Goal: Task Accomplishment & Management: Complete application form

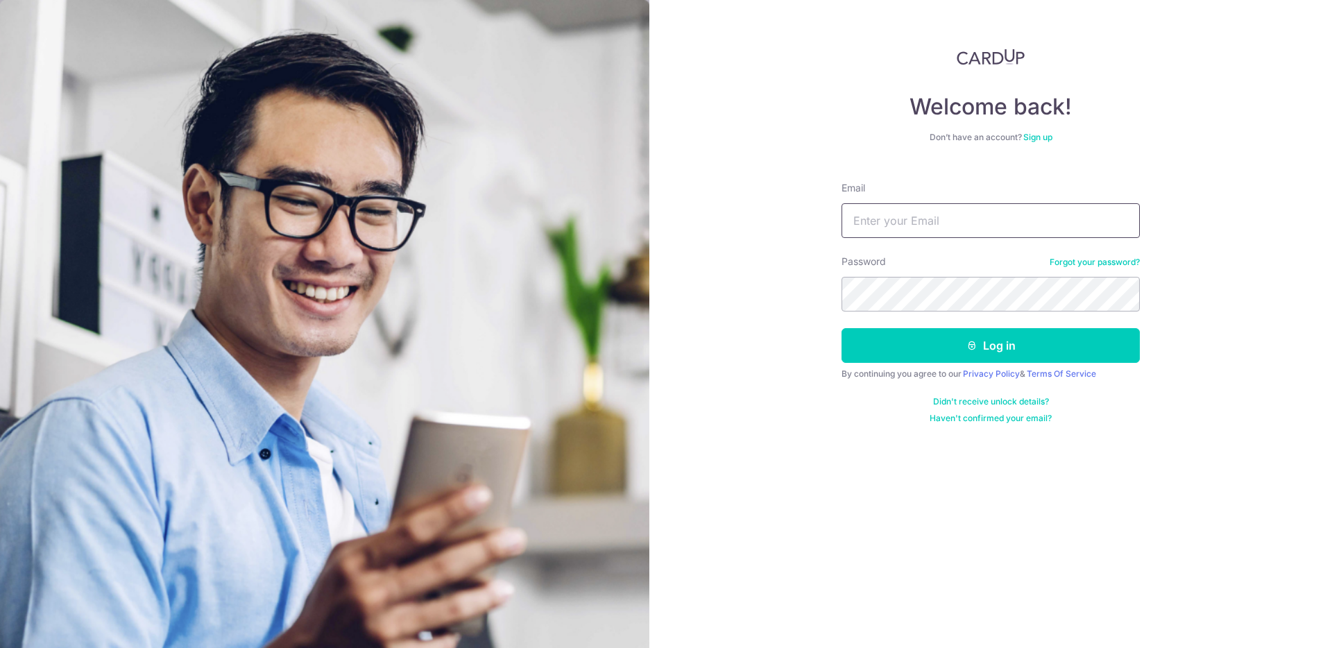
click at [956, 210] on input "Email" at bounding box center [991, 220] width 298 height 35
type input "hoong@thegentlemensclan.com"
click at [1012, 350] on button "Log in" at bounding box center [991, 345] width 298 height 35
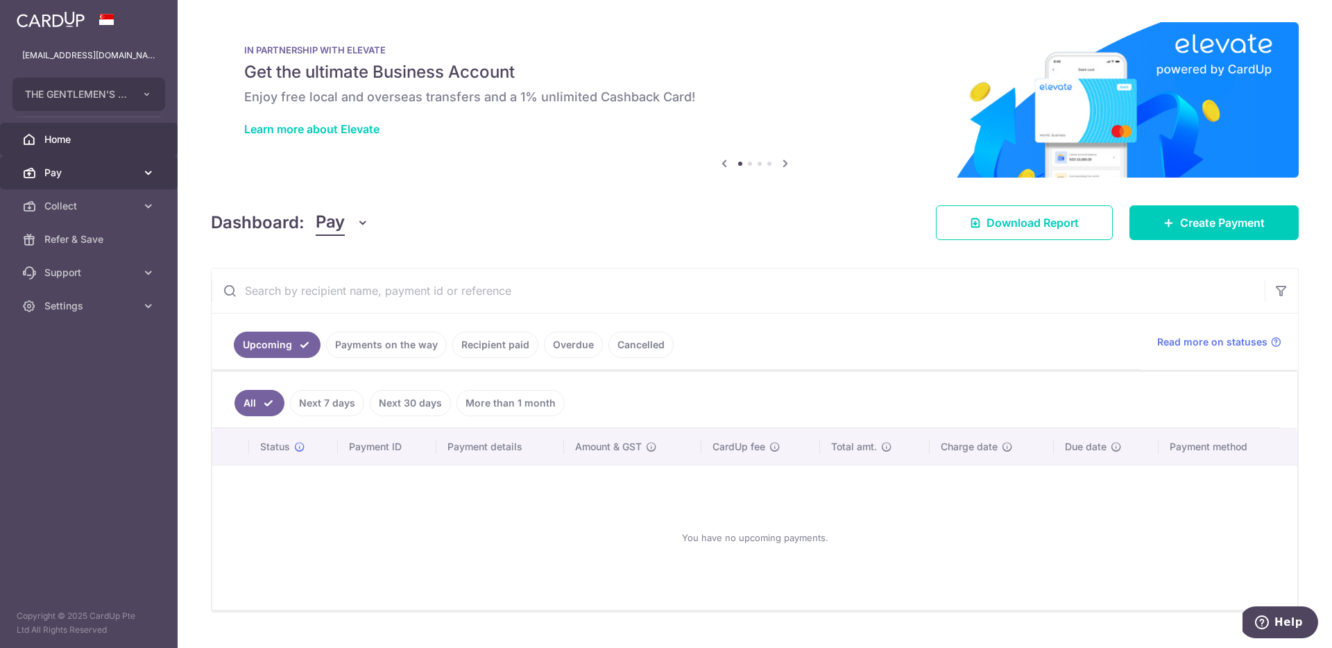
click at [92, 182] on link "Pay" at bounding box center [89, 172] width 178 height 33
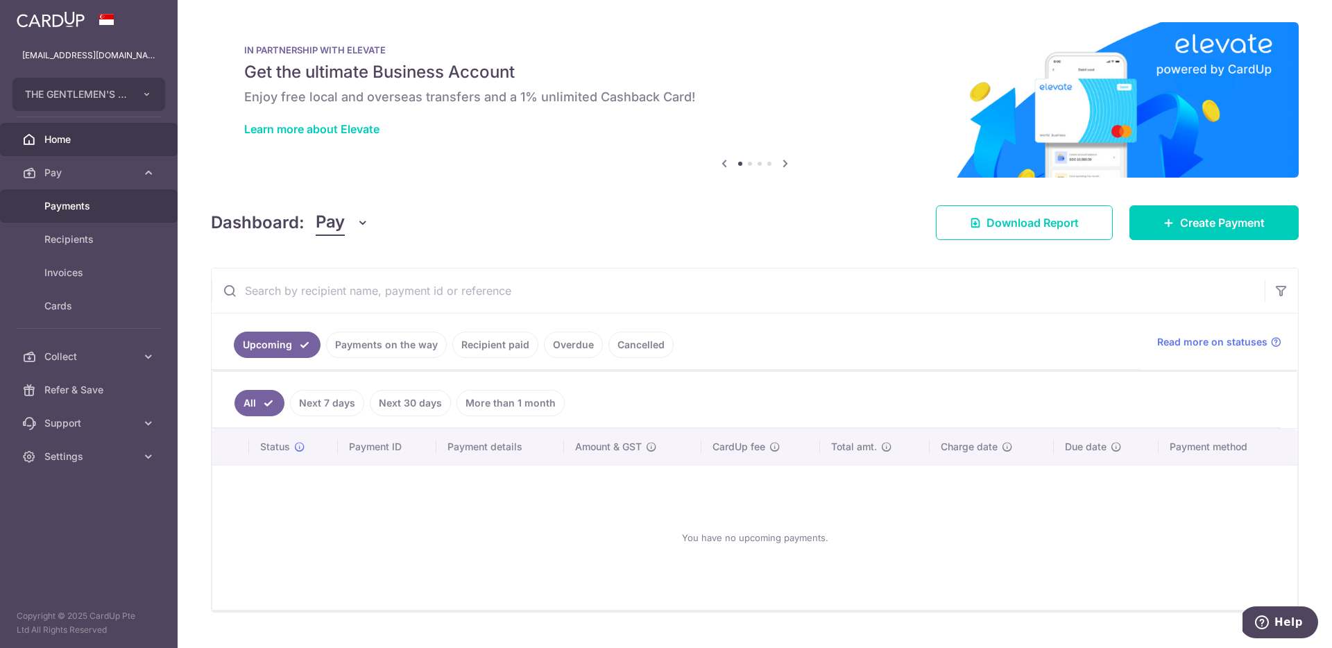
click at [66, 218] on link "Payments" at bounding box center [89, 205] width 178 height 33
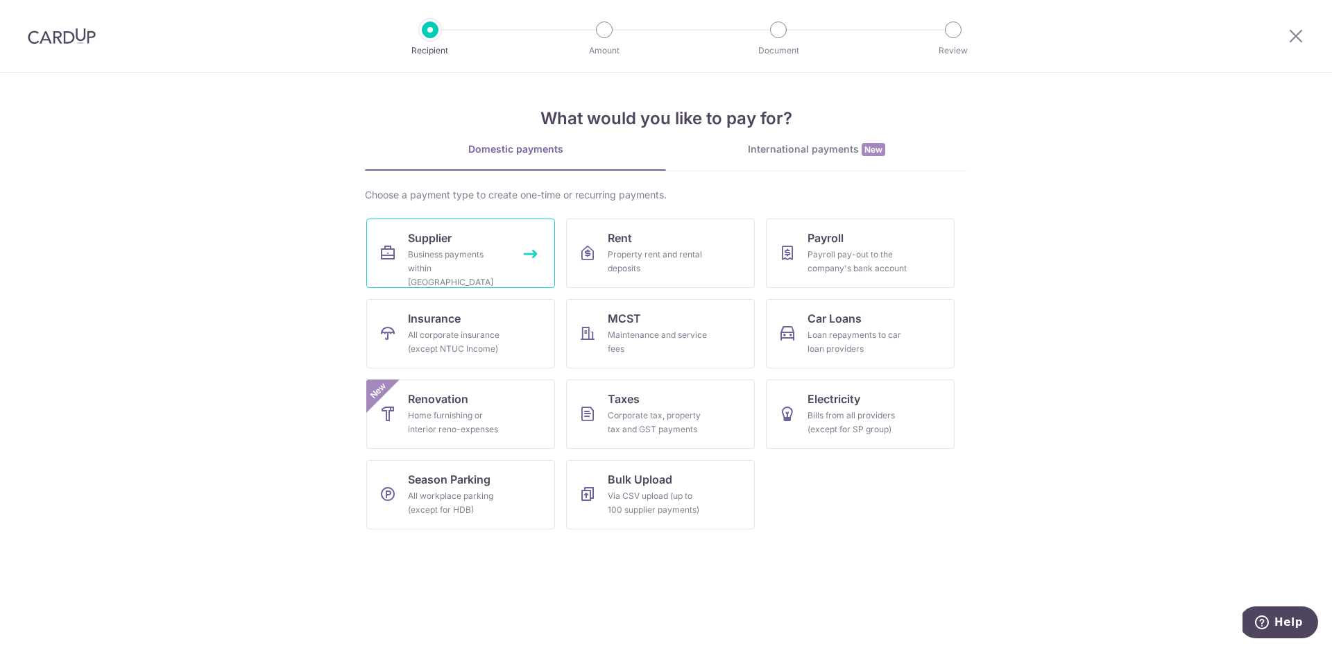
click at [409, 246] on link "Supplier Business payments within Singapore" at bounding box center [460, 253] width 189 height 69
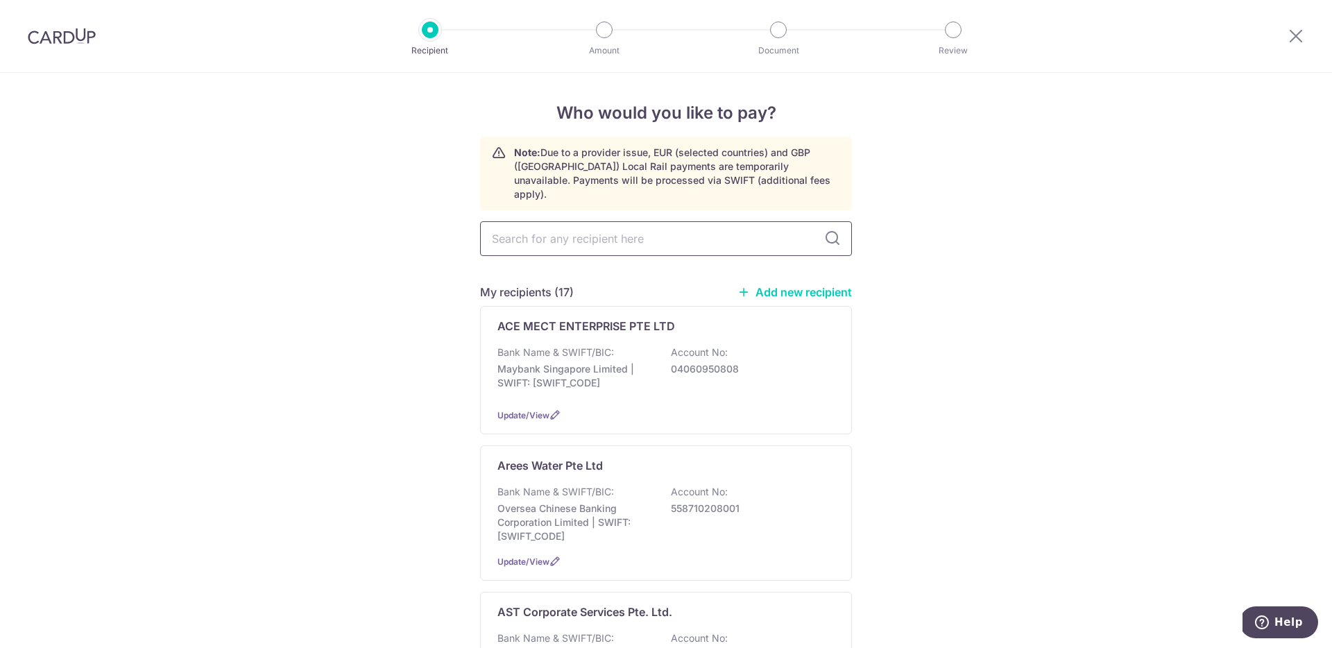
click at [654, 226] on input "text" at bounding box center [666, 238] width 372 height 35
type input "rj"
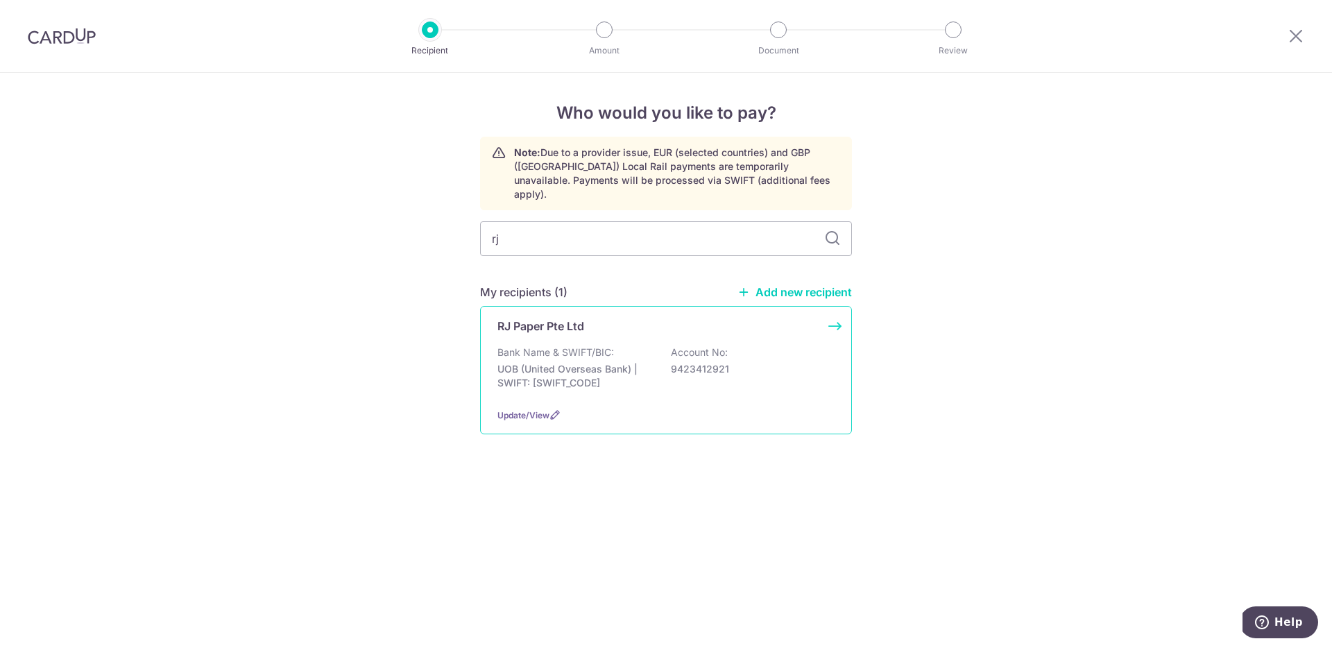
click at [806, 371] on div "Bank Name & SWIFT/BIC: UOB (United Overseas Bank) | SWIFT: UOVBSGSGXXX Account …" at bounding box center [666, 371] width 337 height 51
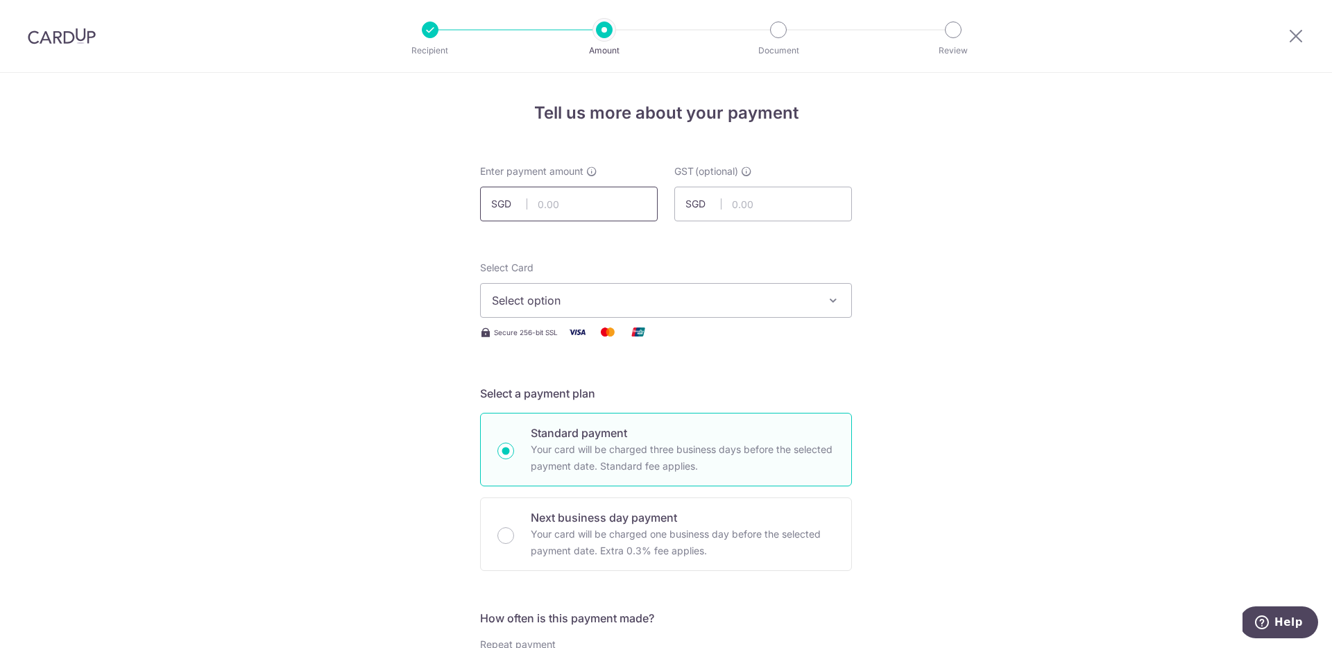
click at [567, 201] on input "text" at bounding box center [569, 204] width 178 height 35
paste input "1,078.21"
type input "1,078.21"
click at [711, 294] on span "Select option" at bounding box center [653, 300] width 323 height 17
click at [642, 388] on link "**** 2569" at bounding box center [666, 399] width 371 height 33
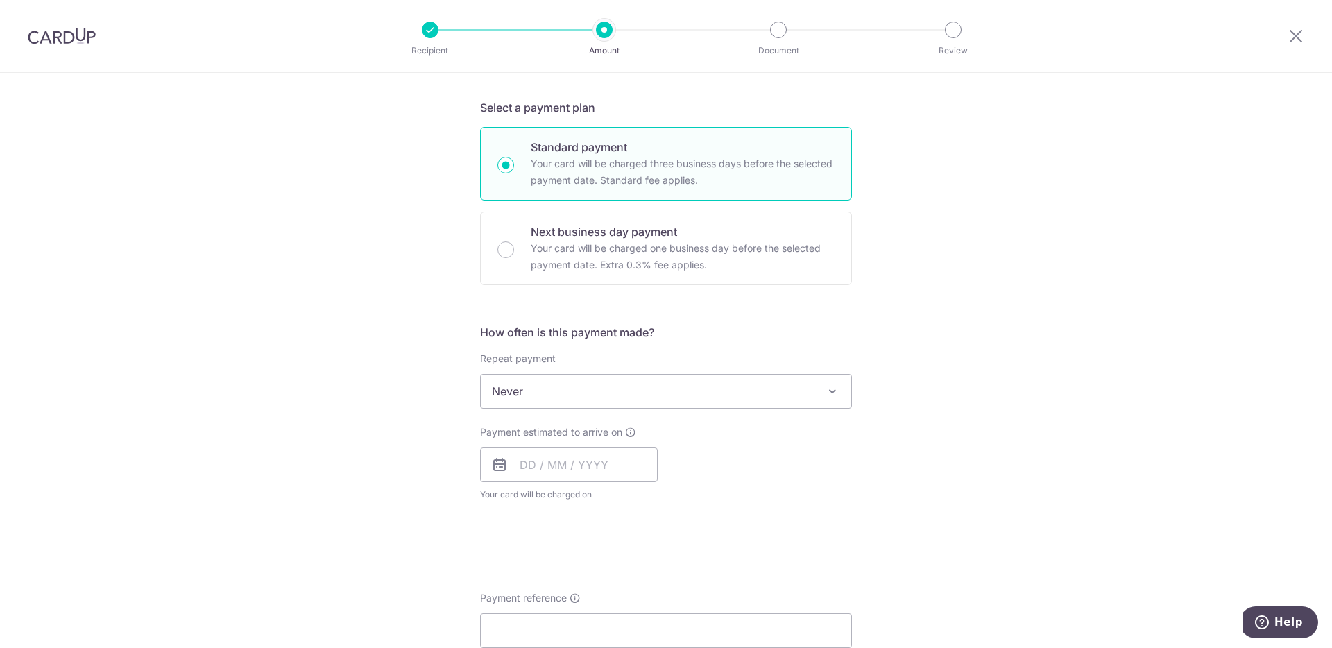
scroll to position [277, 0]
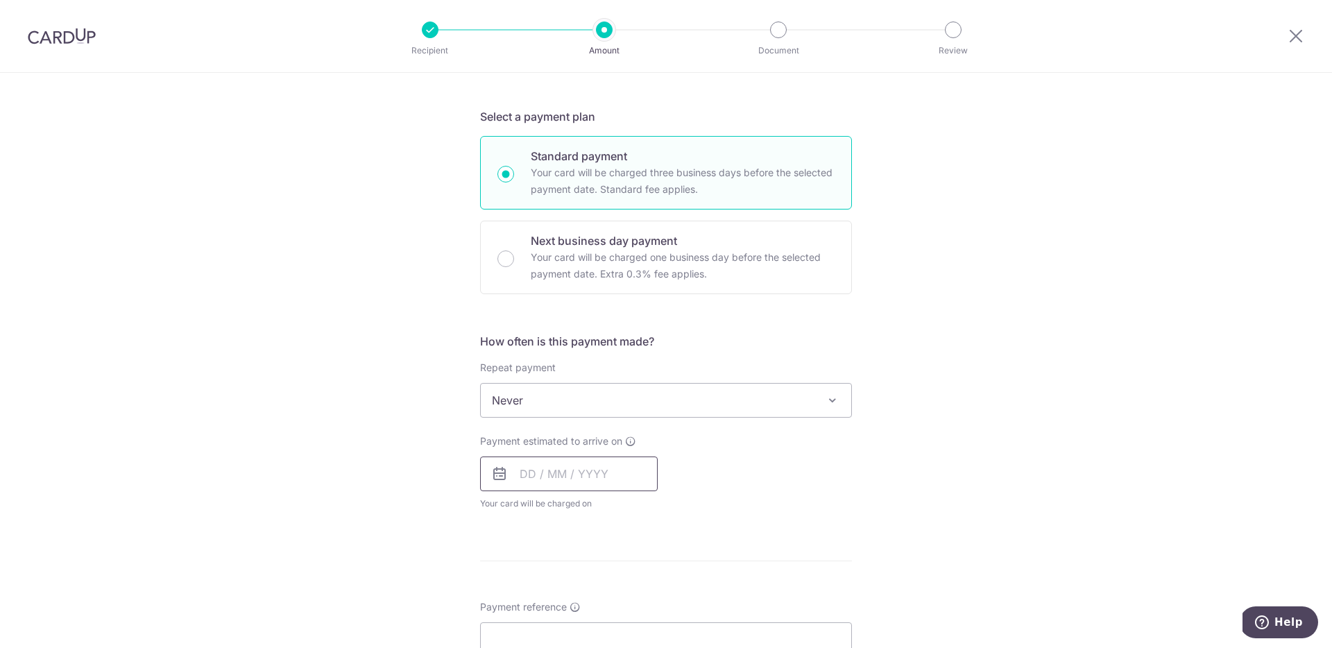
click at [588, 475] on input "text" at bounding box center [569, 474] width 178 height 35
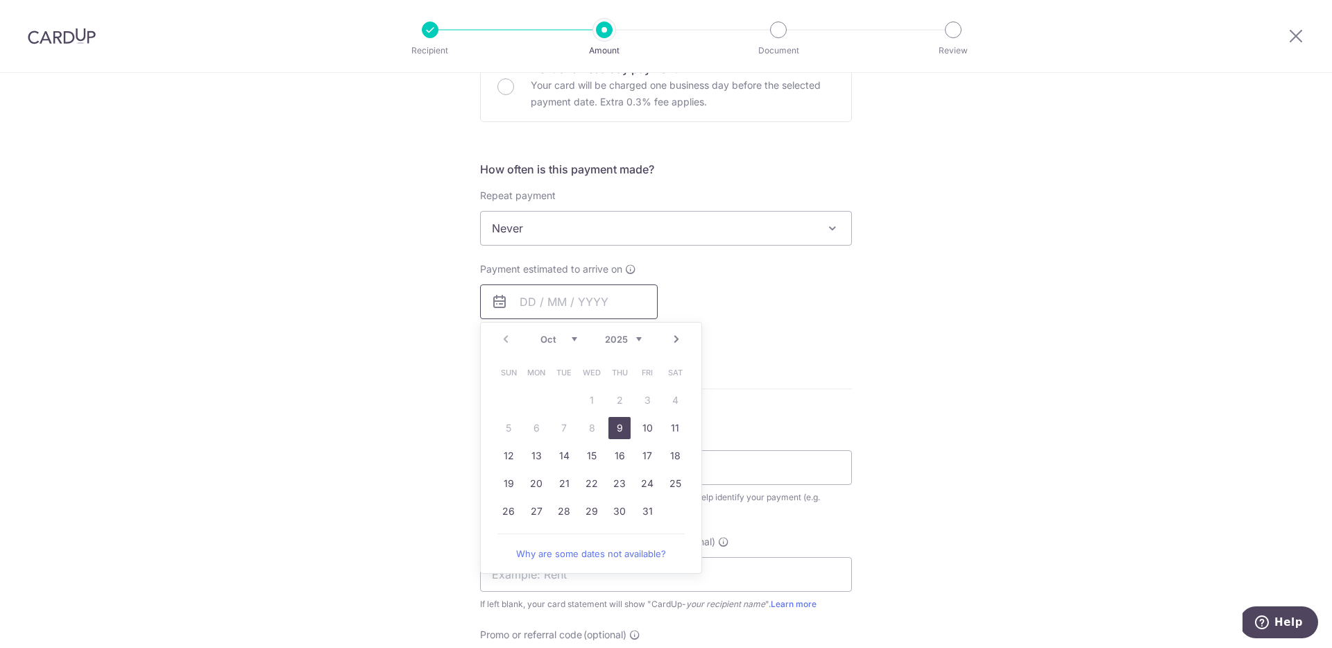
scroll to position [516, 0]
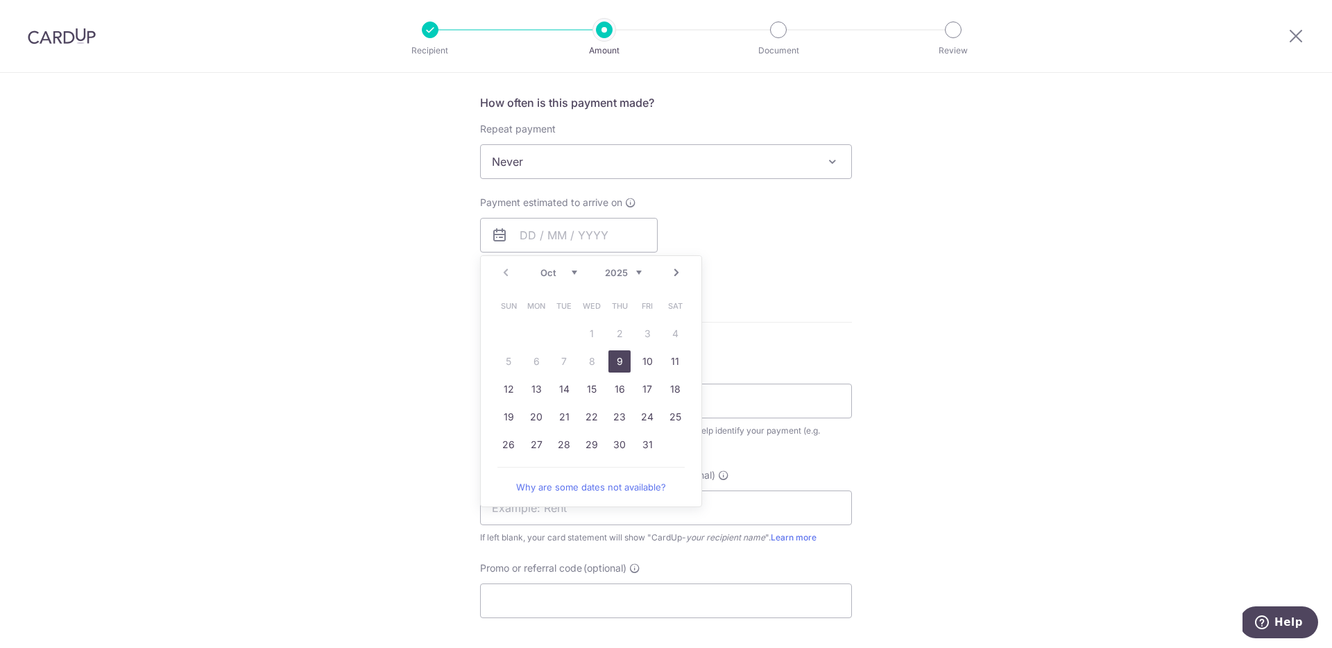
click at [626, 366] on link "9" at bounding box center [620, 361] width 22 height 22
type input "09/10/2025"
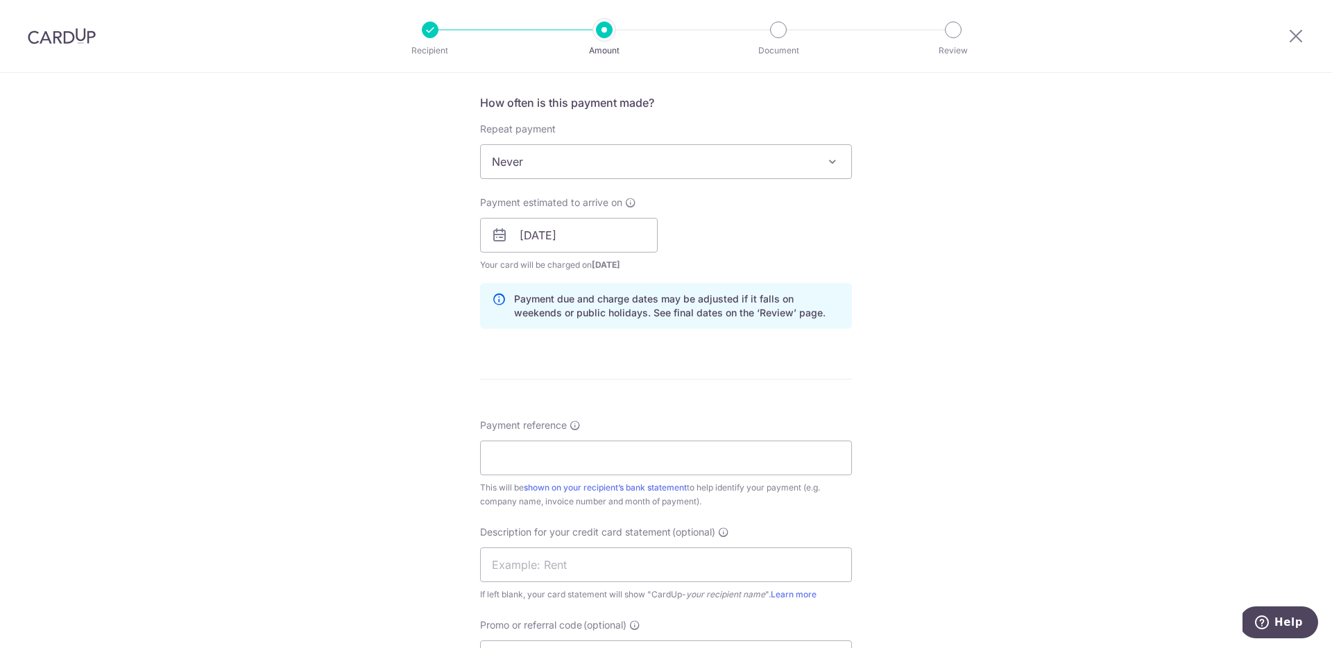
click at [1002, 346] on div "Tell us more about your payment Enter payment amount SGD 1,078.21 1078.21 GST (…" at bounding box center [666, 259] width 1332 height 1405
click at [690, 466] on input "Payment reference" at bounding box center [666, 458] width 372 height 35
type input "RJ202509SOA"
click at [531, 561] on input "text" at bounding box center [666, 564] width 372 height 35
paste input "RJ202509SOA"
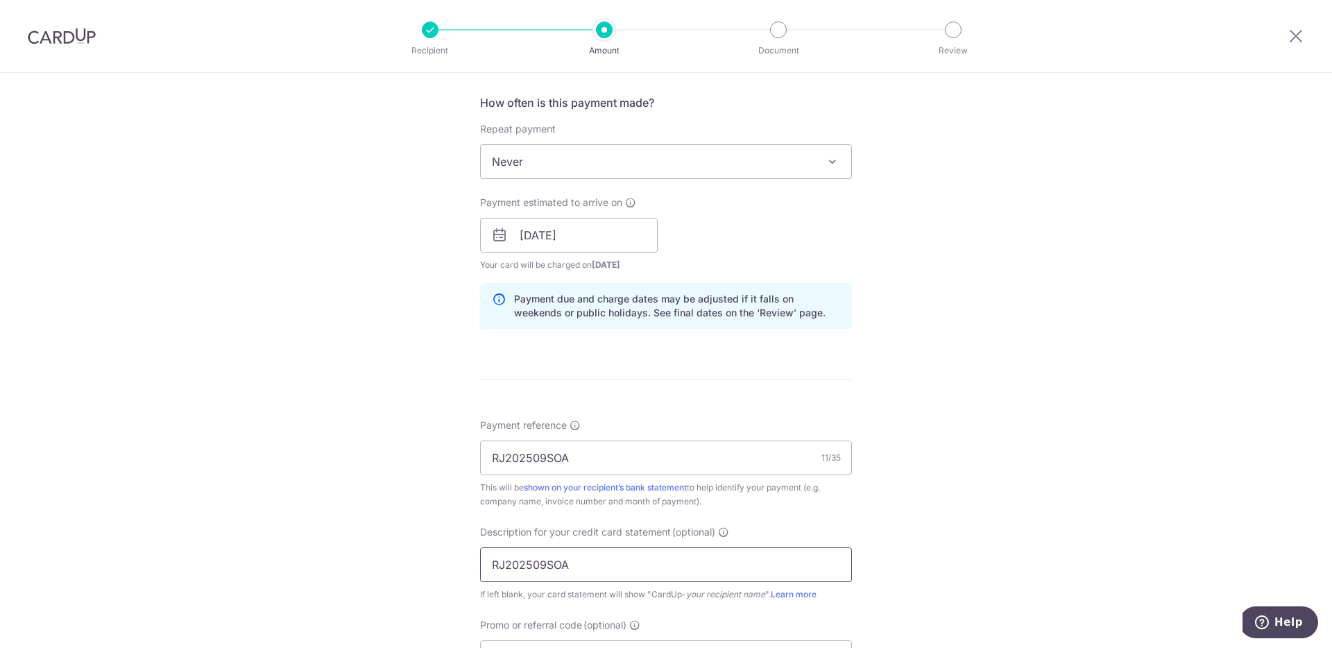
type input "RJ202509SOA"
click at [901, 552] on div "Tell us more about your payment Enter payment amount SGD 1,078.21 1078.21 GST (…" at bounding box center [666, 259] width 1332 height 1405
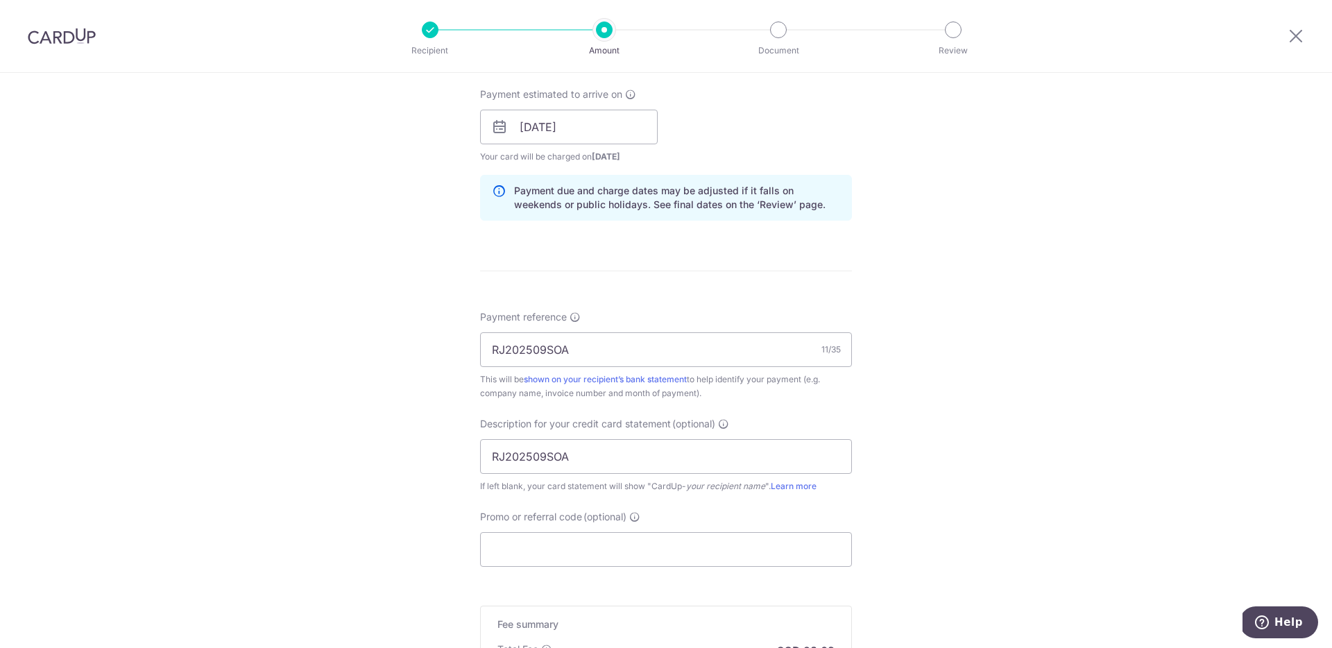
scroll to position [615, 0]
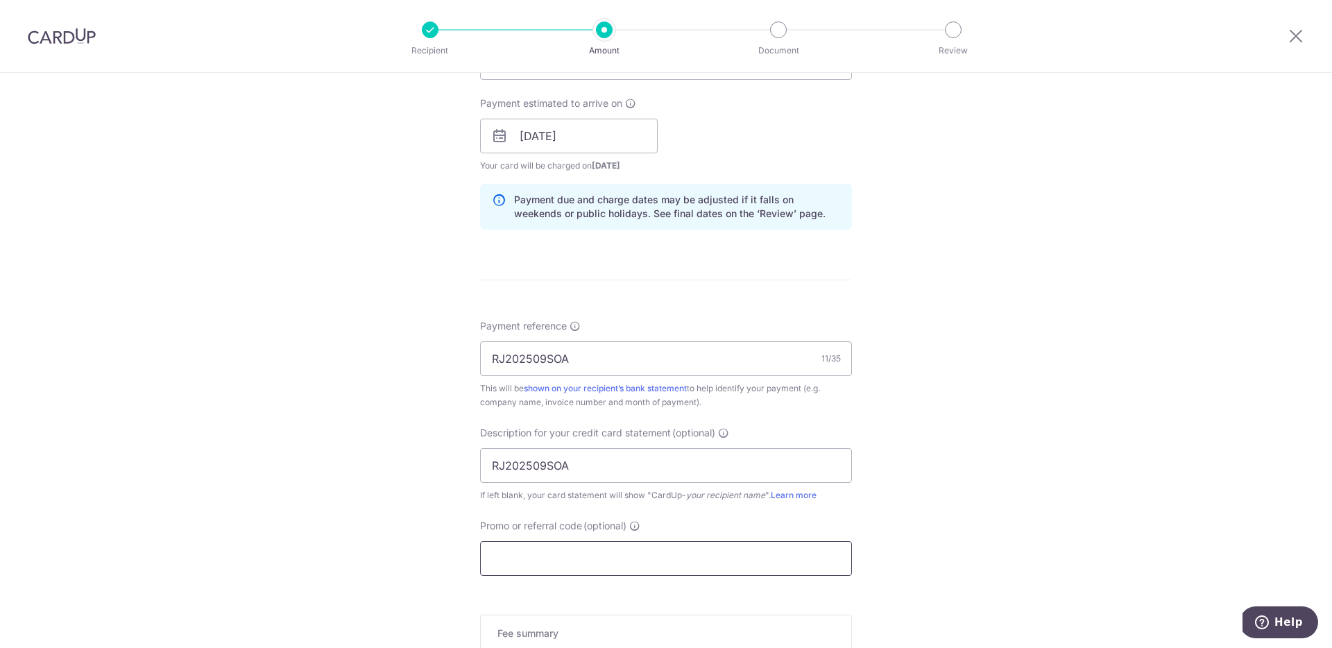
click at [679, 557] on input "Promo or referral code (optional)" at bounding box center [666, 558] width 372 height 35
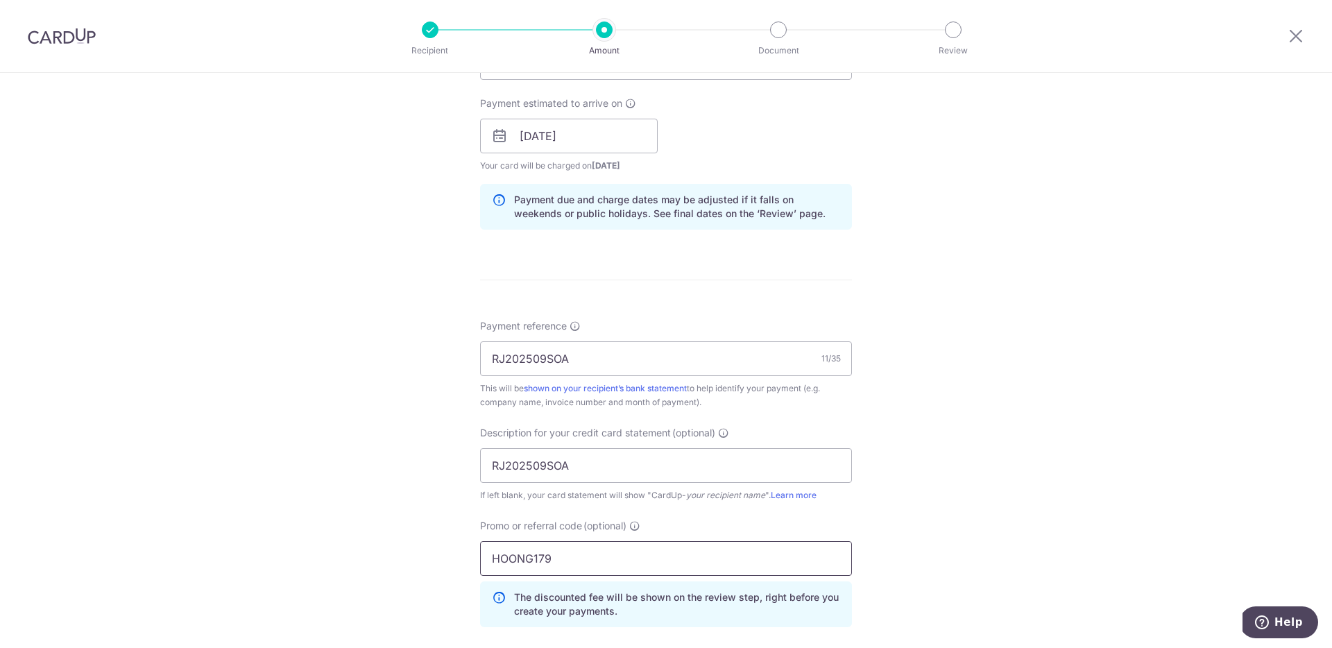
scroll to position [814, 0]
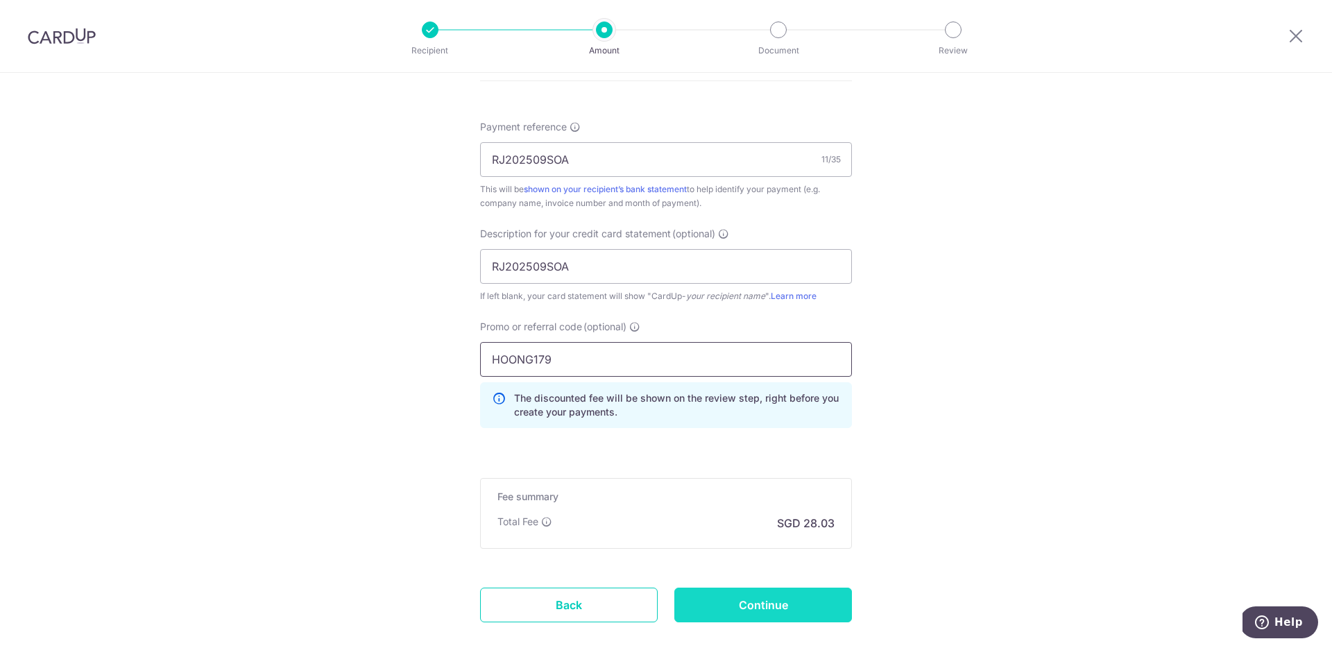
type input "HOONG179"
click at [802, 609] on input "Continue" at bounding box center [763, 605] width 178 height 35
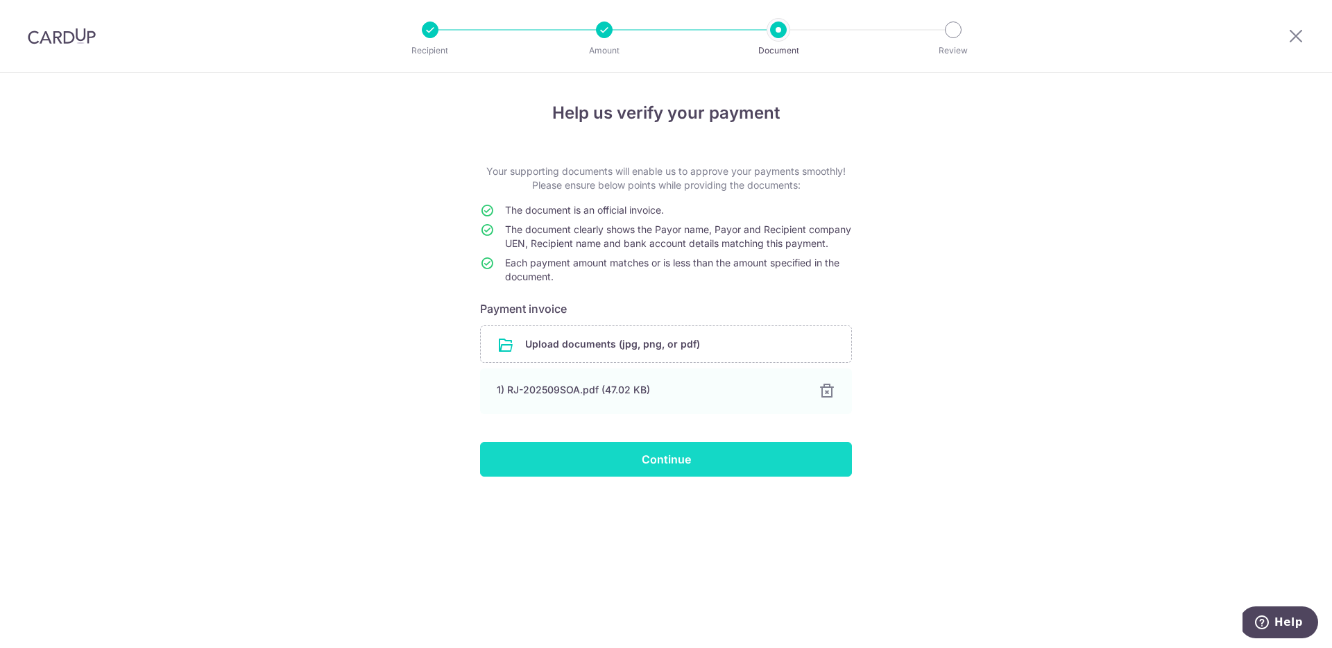
click at [698, 477] on input "Continue" at bounding box center [666, 459] width 372 height 35
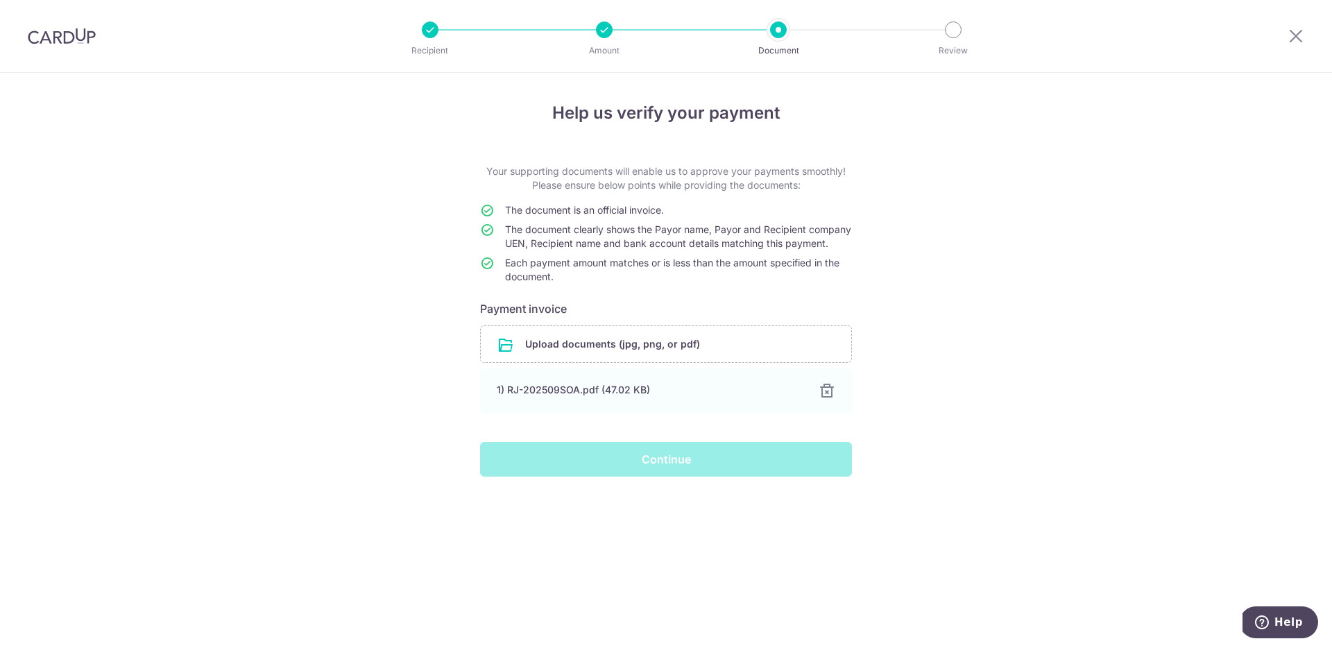
click at [642, 477] on div "Continue" at bounding box center [666, 459] width 389 height 35
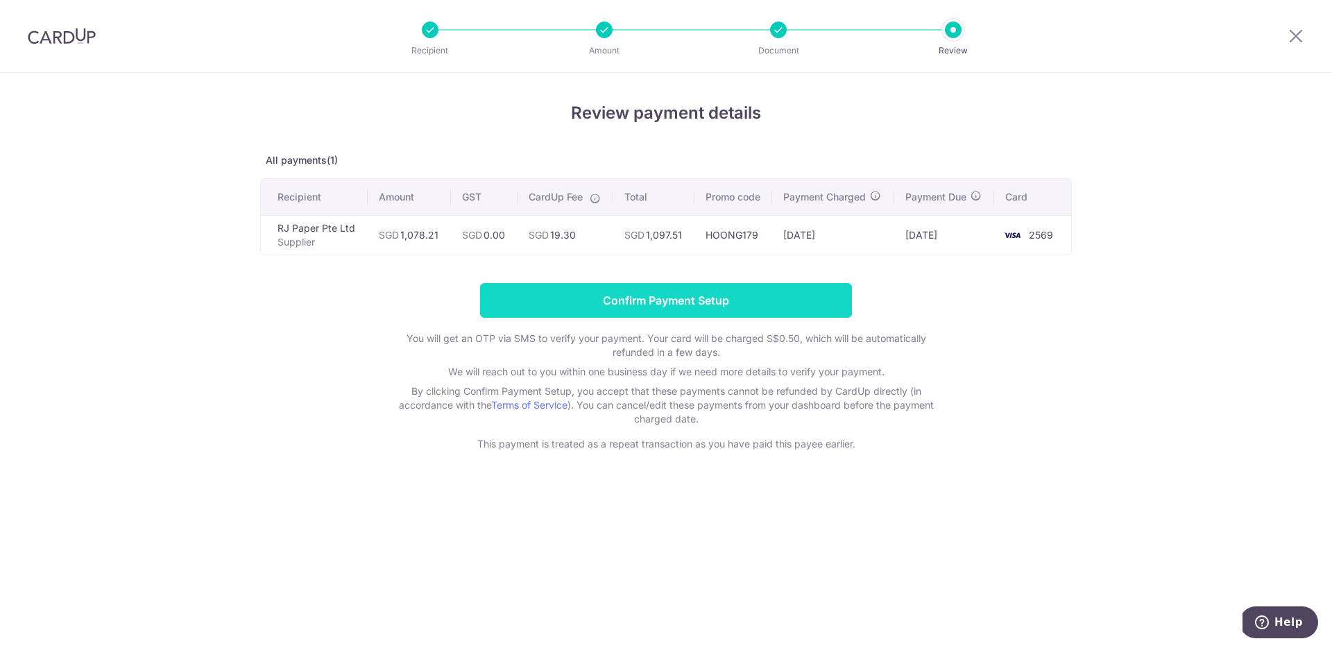
click at [763, 308] on input "Confirm Payment Setup" at bounding box center [666, 300] width 372 height 35
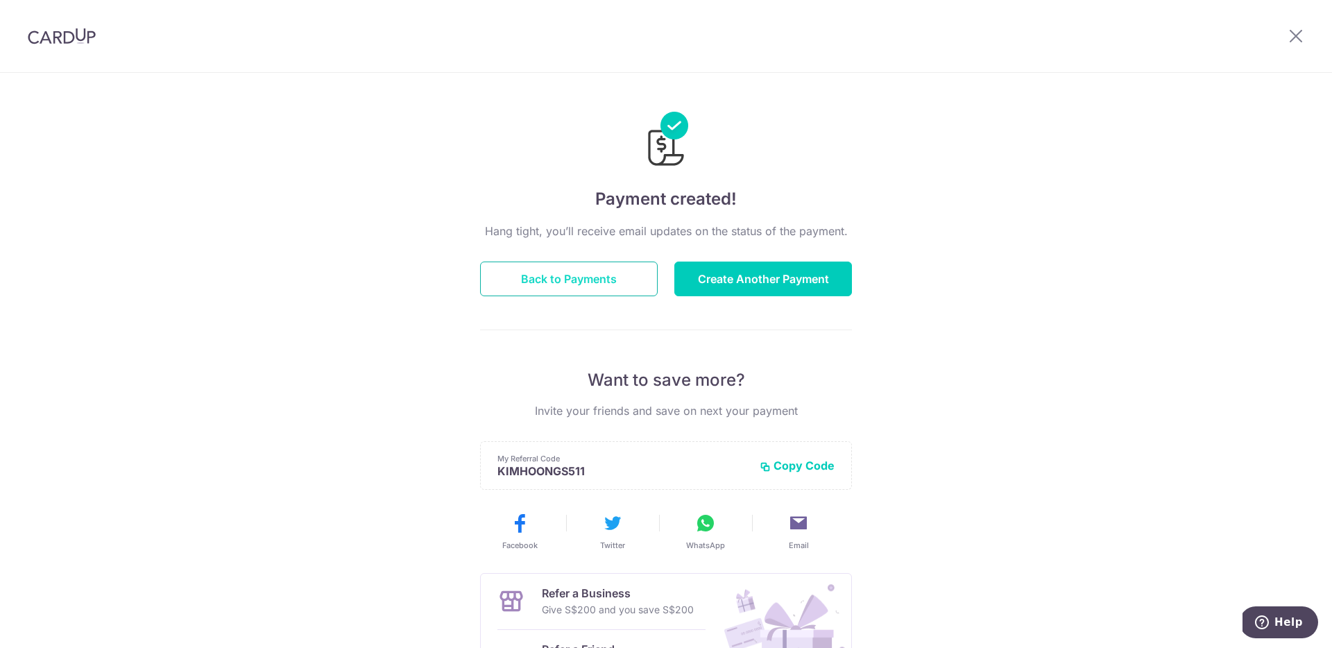
click at [570, 272] on button "Back to Payments" at bounding box center [569, 279] width 178 height 35
